Goal: Task Accomplishment & Management: Complete application form

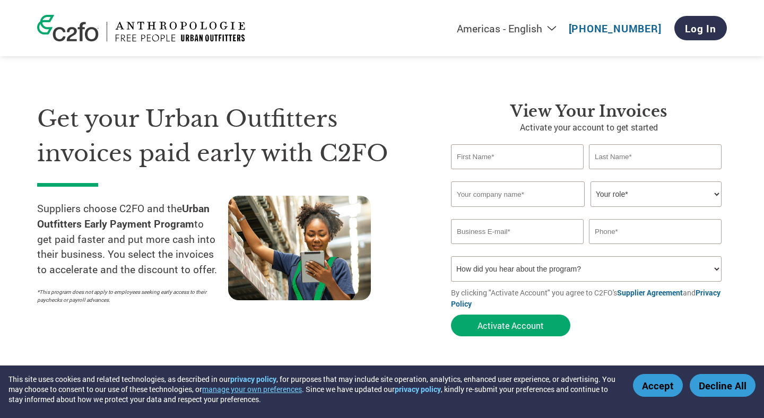
click at [521, 154] on input "text" at bounding box center [517, 156] width 133 height 25
click at [464, 134] on div "View Your Invoices Activate your account to get started Invalid first name or f…" at bounding box center [589, 222] width 276 height 240
click at [524, 165] on input "text" at bounding box center [517, 156] width 133 height 25
type input "Sigal"
type input "Cohen"
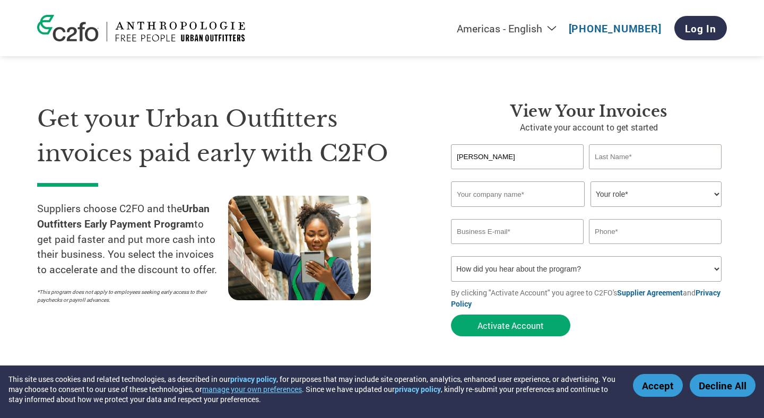
type input "SCW DESIGN, INC"
type input "7863899127"
click at [643, 198] on select "Your role* CFO Controller Credit Manager Finance Director Treasurer CEO Preside…" at bounding box center [656, 194] width 131 height 25
select select "PRESIDENT"
click at [500, 237] on input "email" at bounding box center [517, 231] width 133 height 25
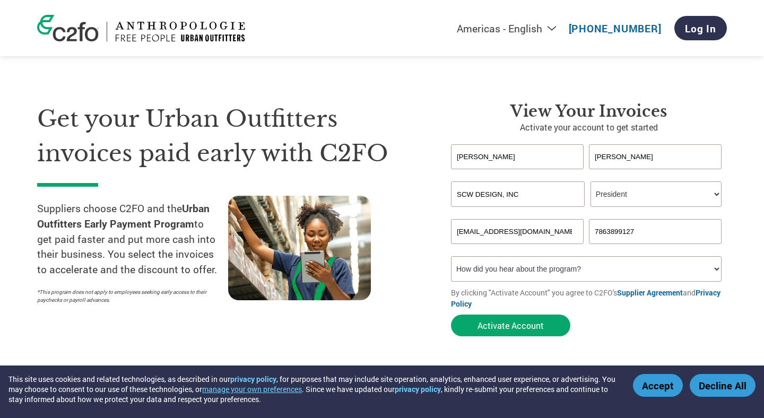
type input "contact@shopsigal.com"
click at [574, 271] on select "How did you hear about the program? Received a letter Email Social Media Online…" at bounding box center [586, 268] width 271 height 25
select select "Online Search"
click at [658, 383] on button "Accept" at bounding box center [658, 385] width 50 height 23
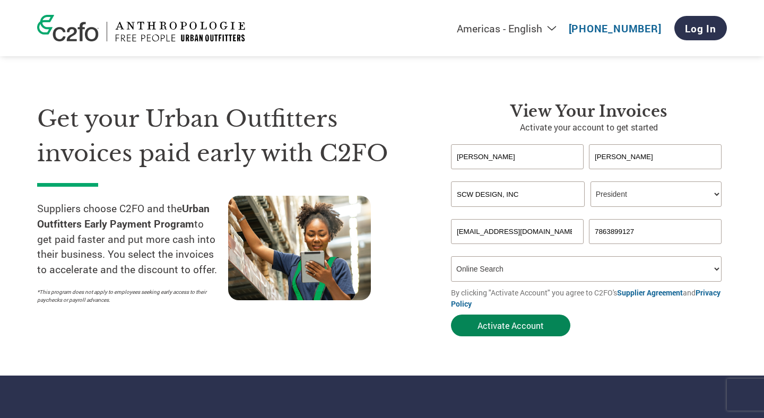
click at [546, 325] on button "Activate Account" at bounding box center [510, 326] width 119 height 22
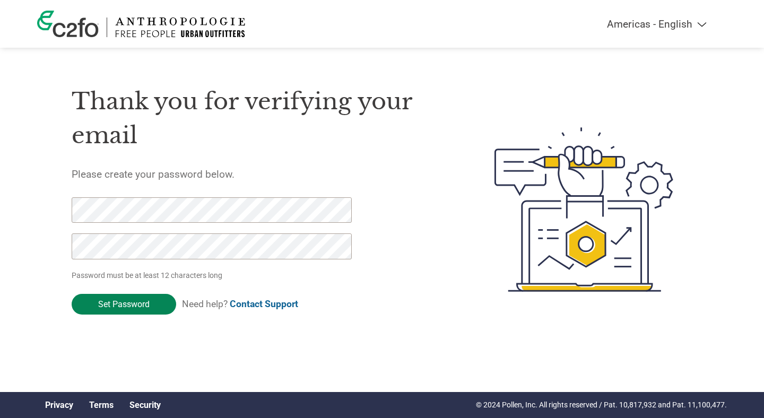
click at [117, 308] on input "Set Password" at bounding box center [124, 304] width 105 height 21
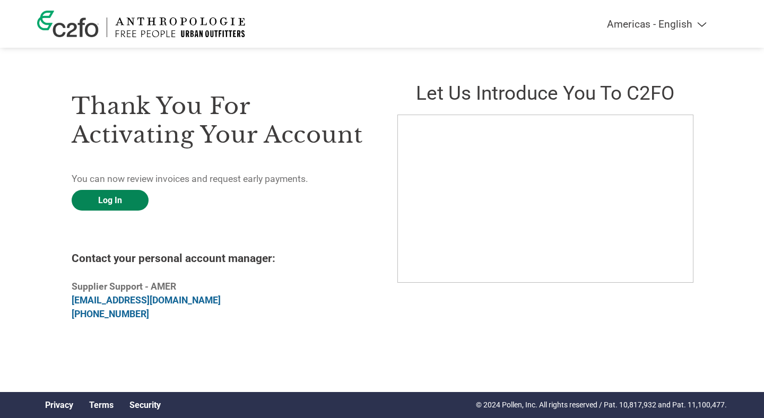
click at [105, 194] on link "Log In" at bounding box center [110, 200] width 77 height 21
